Goal: Check status

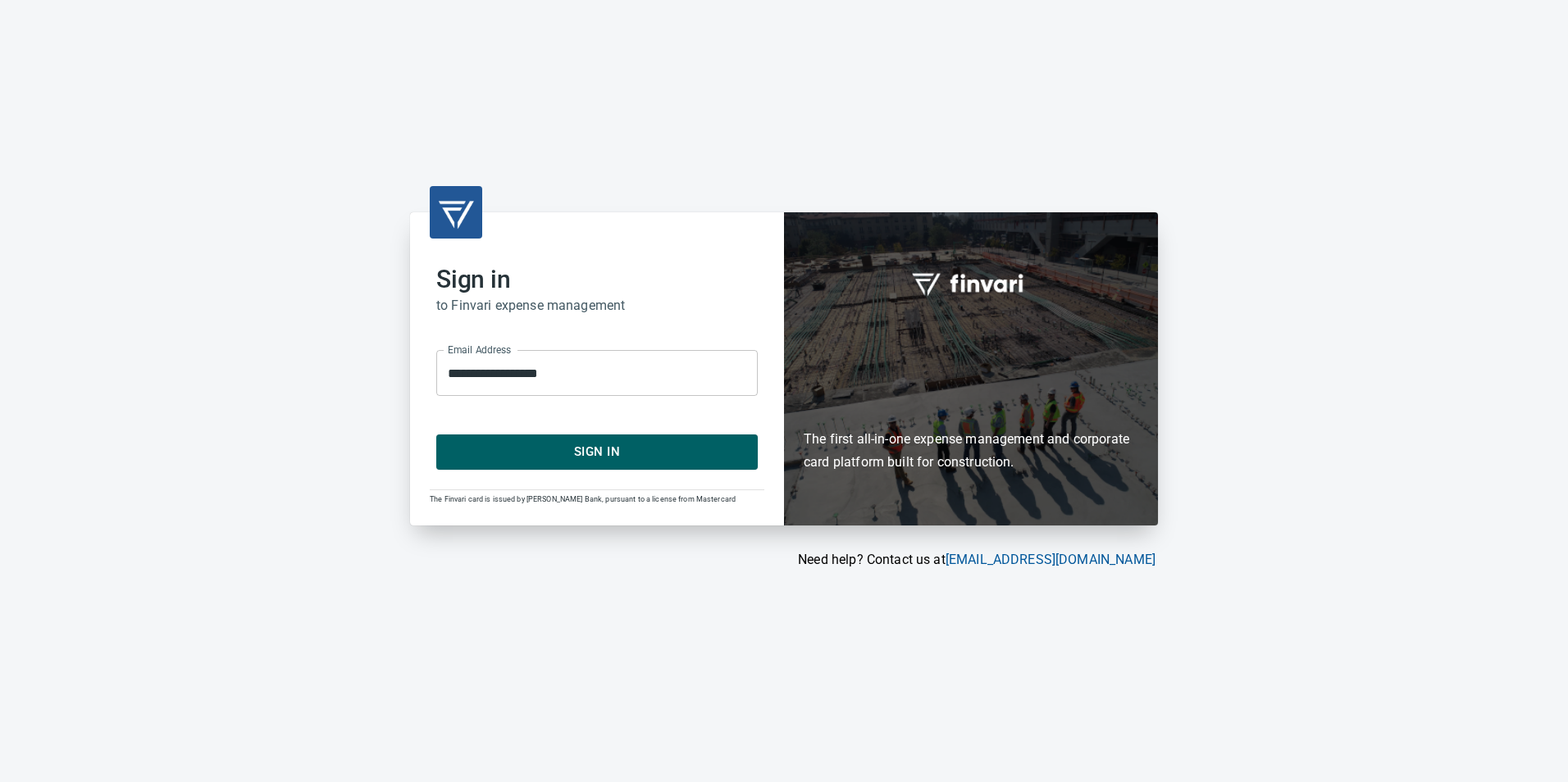
drag, startPoint x: 686, startPoint y: 456, endPoint x: 661, endPoint y: 470, distance: 28.7
click at [687, 457] on span "Sign In" at bounding box center [597, 452] width 285 height 22
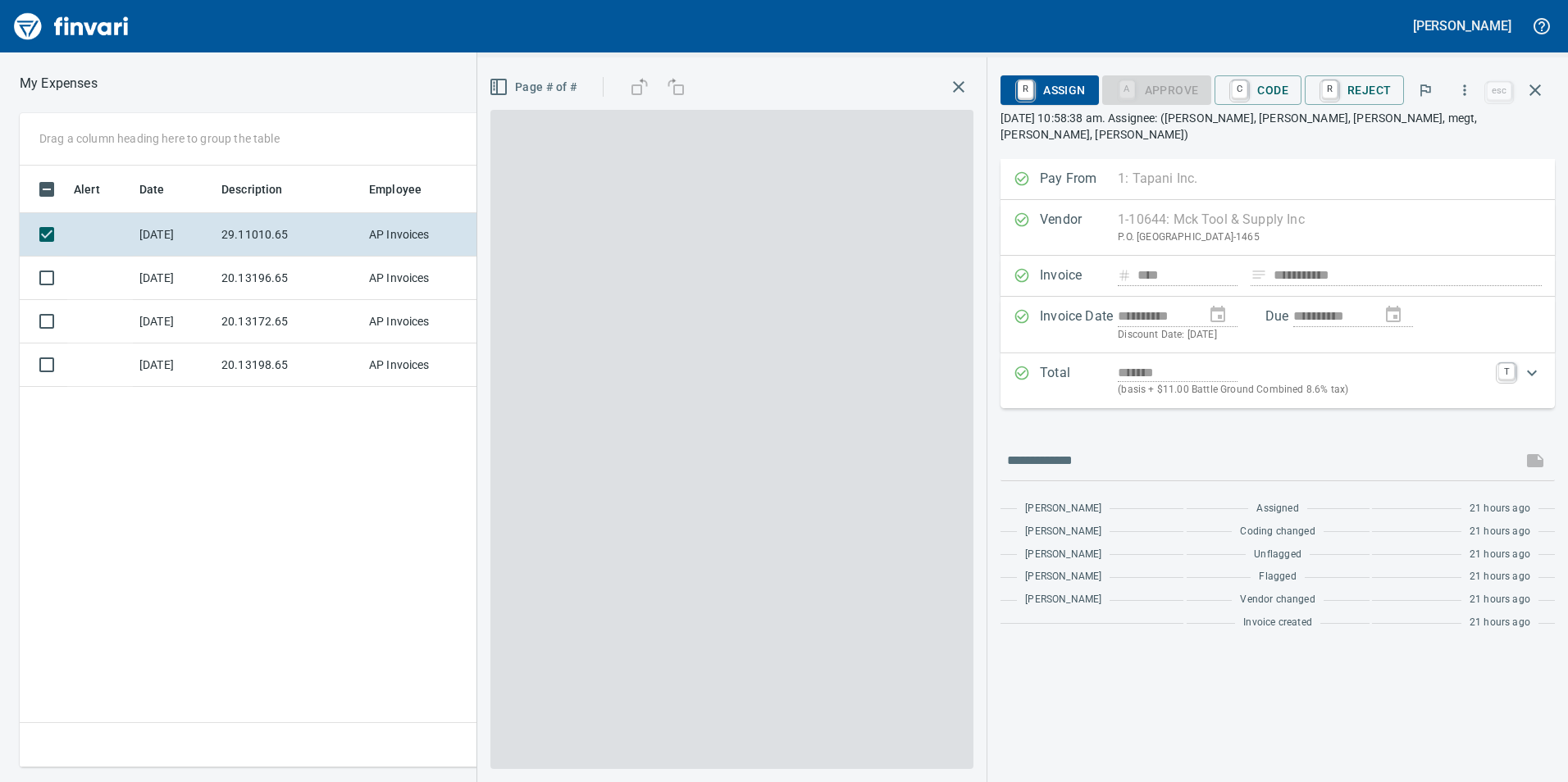
scroll to position [2, 2]
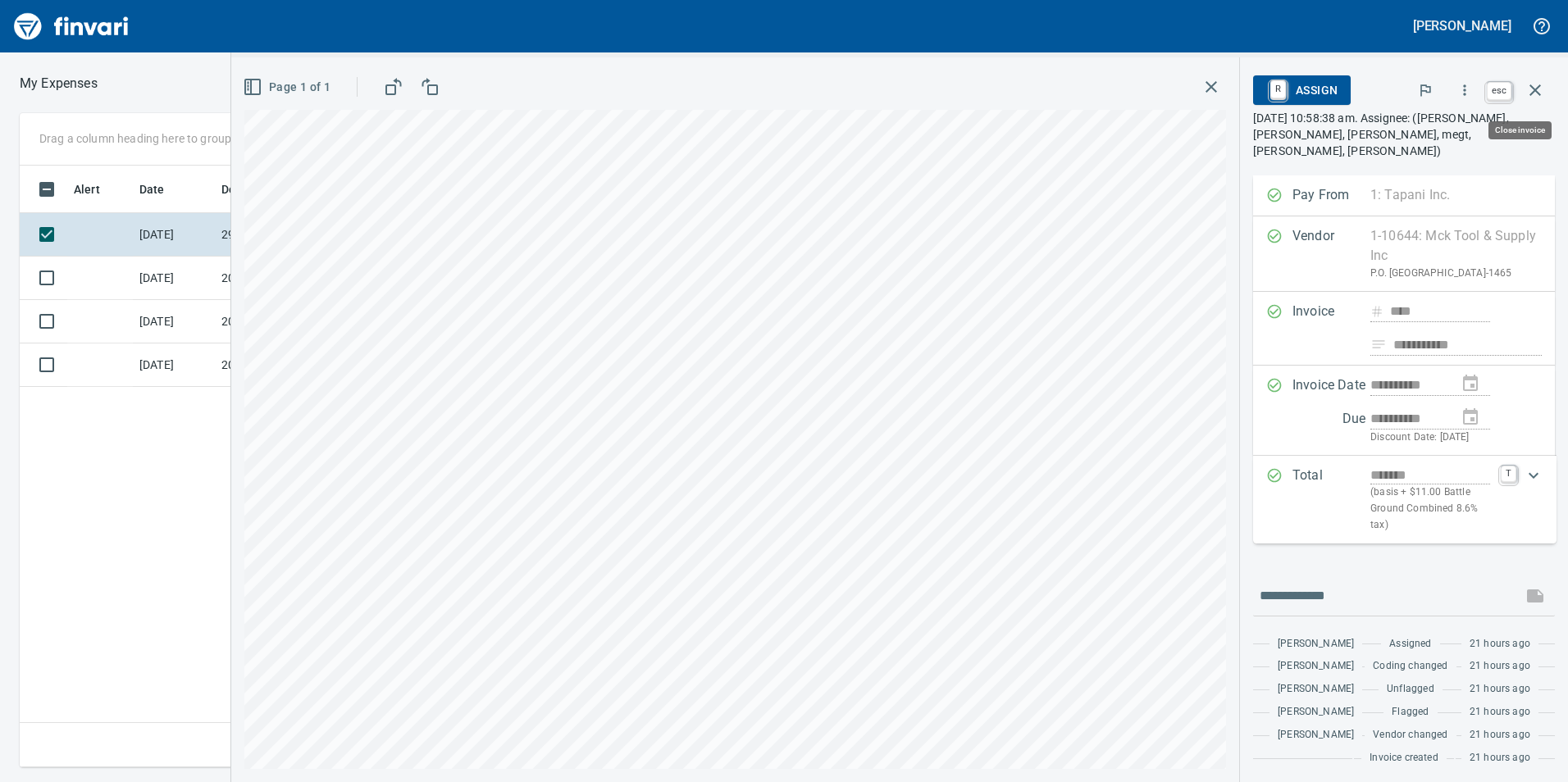
click at [1535, 89] on icon "button" at bounding box center [1535, 89] width 20 height 20
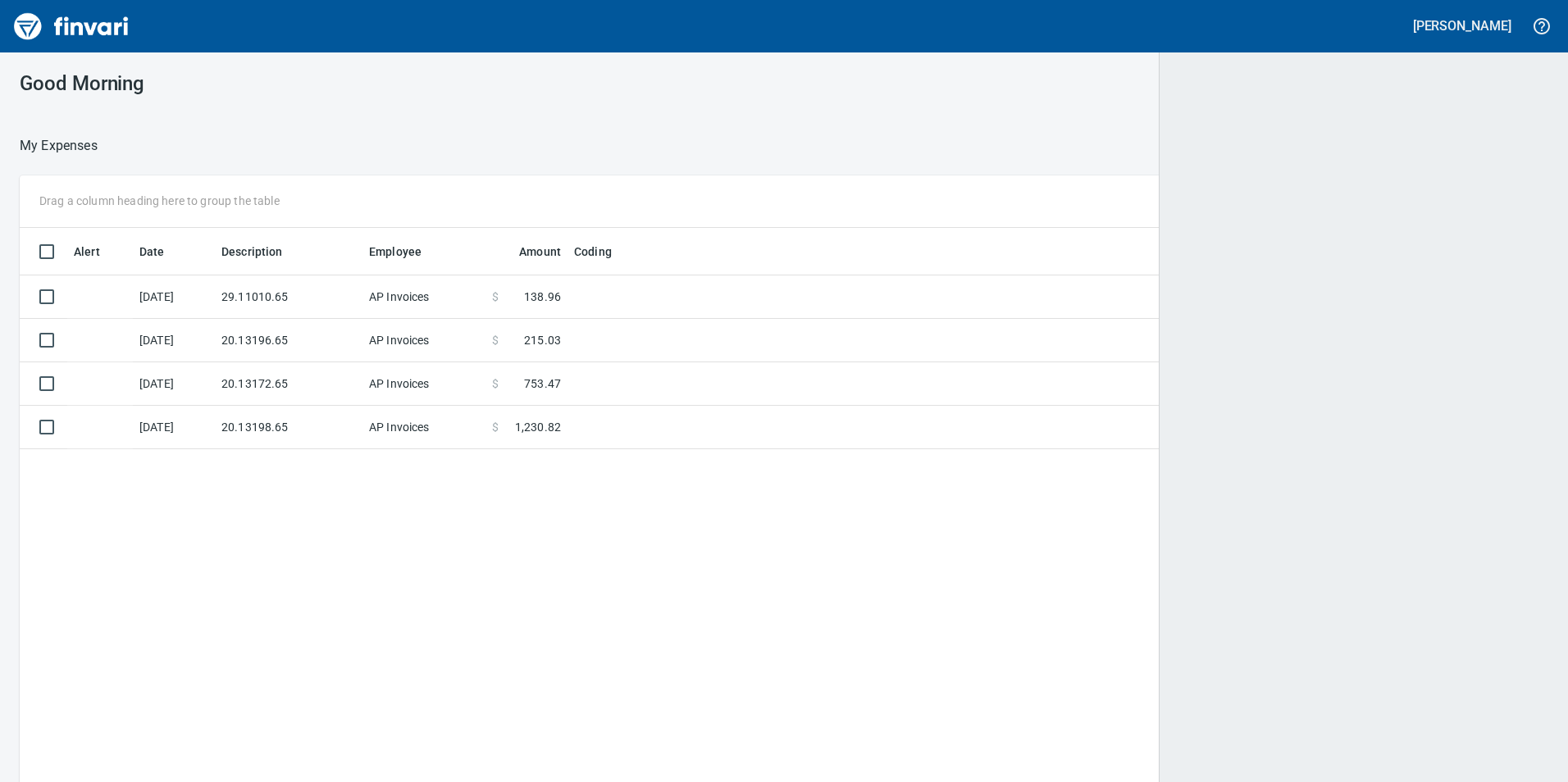
scroll to position [2, 2]
